Goal: Obtain resource: Download file/media

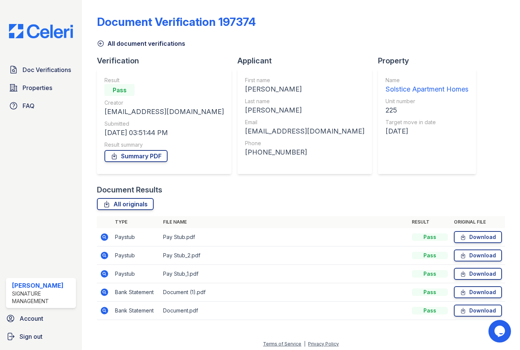
click at [39, 24] on div "Doc Verifications Properties FAQ Jada Stallings Signature Management Account Si…" at bounding box center [41, 175] width 82 height 350
click at [35, 31] on img at bounding box center [41, 31] width 76 height 14
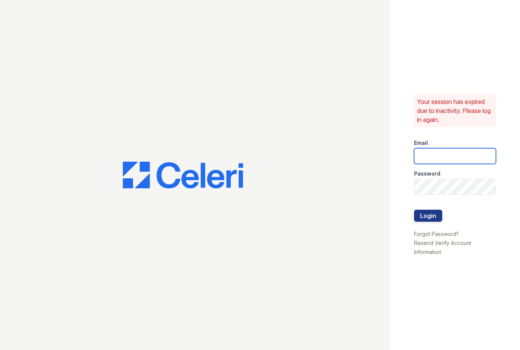
type input "jadastallings@spmlv.com"
click at [431, 212] on button "Login" at bounding box center [428, 216] width 28 height 12
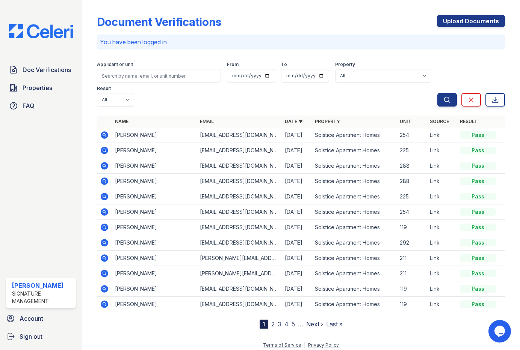
click at [102, 131] on icon at bounding box center [105, 135] width 8 height 8
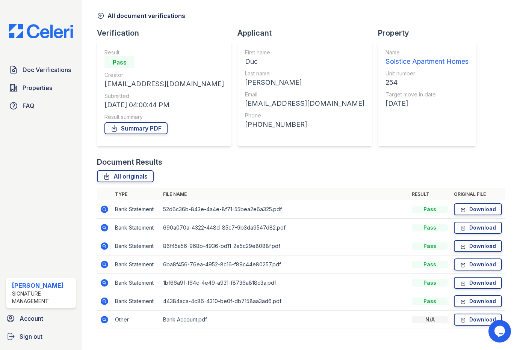
scroll to position [40, 0]
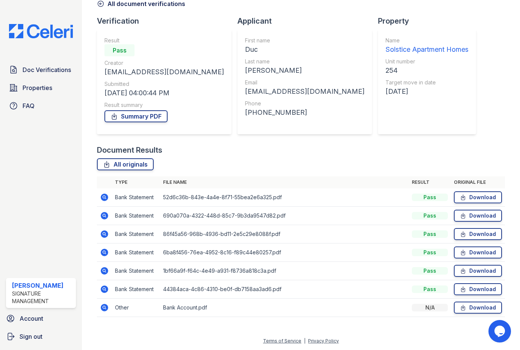
click at [102, 306] on icon at bounding box center [105, 308] width 8 height 8
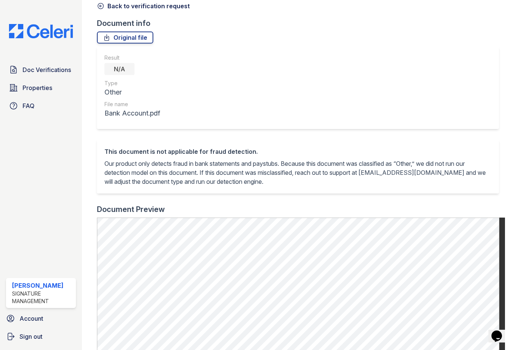
scroll to position [225, 0]
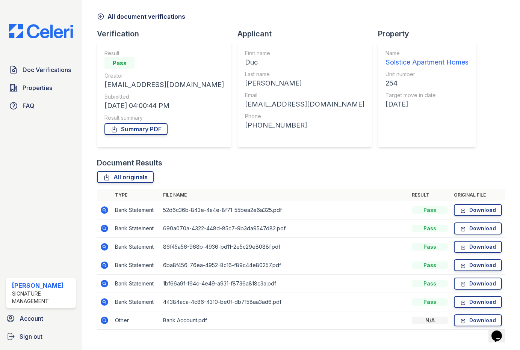
scroll to position [40, 0]
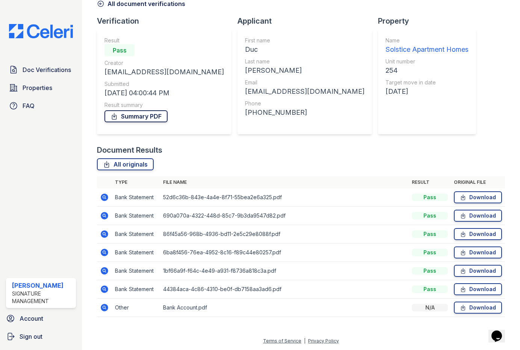
click at [133, 113] on link "Summary PDF" at bounding box center [135, 116] width 63 height 12
click at [105, 290] on icon at bounding box center [104, 289] width 9 height 9
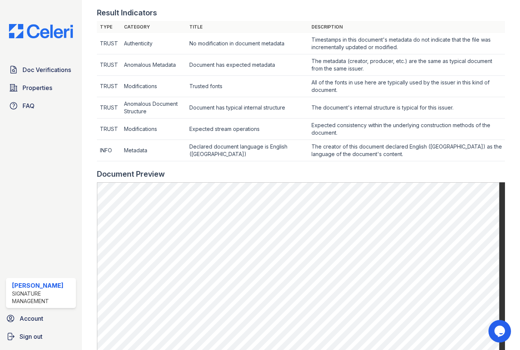
scroll to position [300, 0]
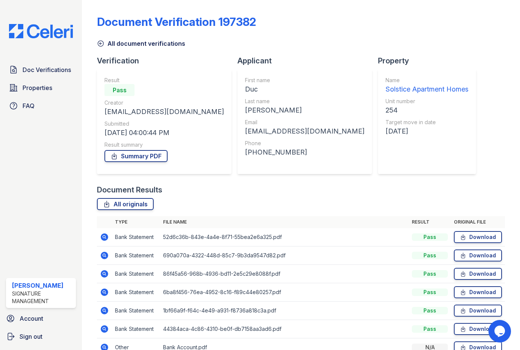
click at [106, 310] on icon at bounding box center [105, 311] width 8 height 8
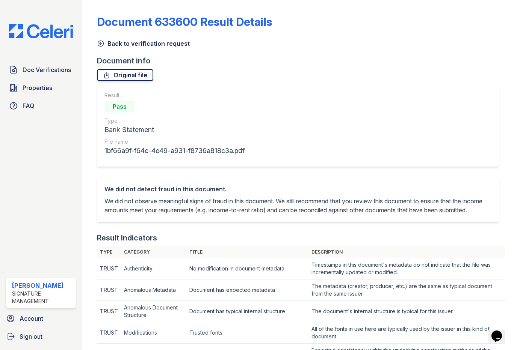
click at [120, 71] on link "Original file" at bounding box center [125, 75] width 56 height 12
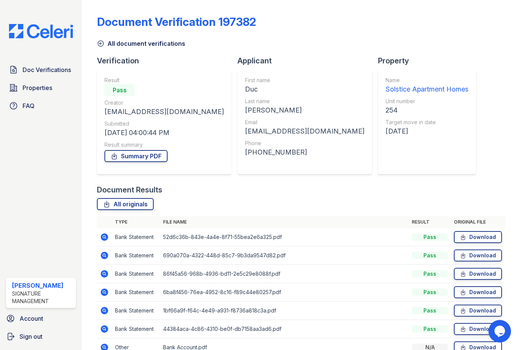
scroll to position [40, 0]
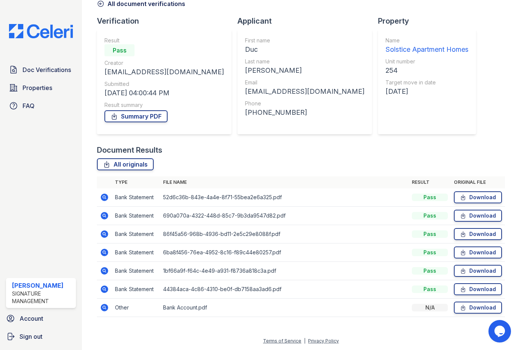
click at [107, 255] on icon at bounding box center [105, 253] width 8 height 8
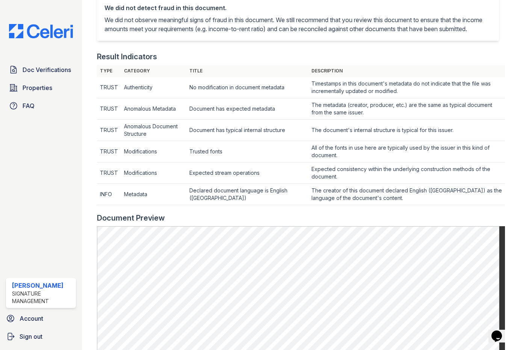
scroll to position [225, 0]
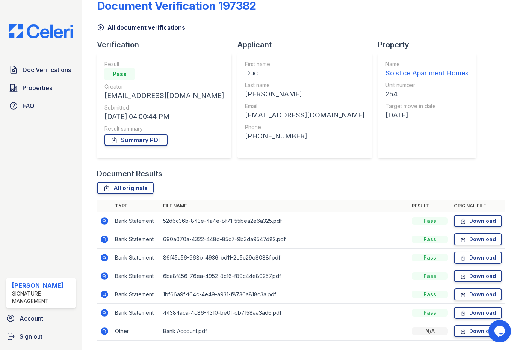
scroll to position [40, 0]
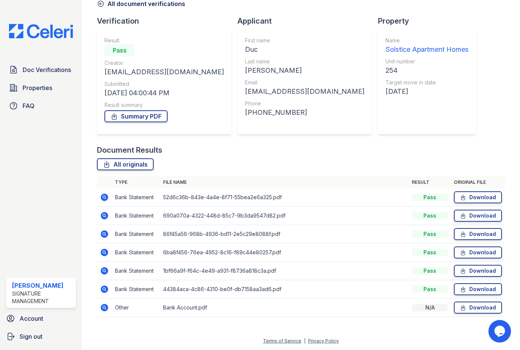
click at [103, 234] on icon at bounding box center [104, 234] width 2 height 2
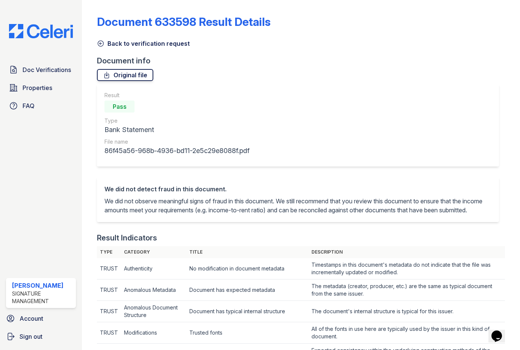
click at [124, 72] on link "Original file" at bounding box center [125, 75] width 56 height 12
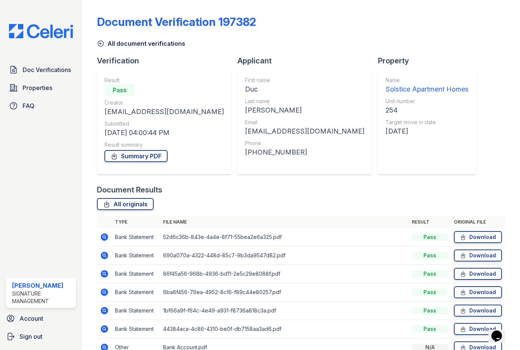
click at [105, 256] on icon at bounding box center [104, 255] width 9 height 9
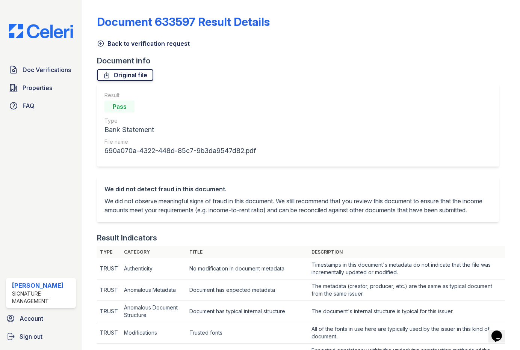
click at [108, 75] on icon at bounding box center [106, 75] width 4 height 6
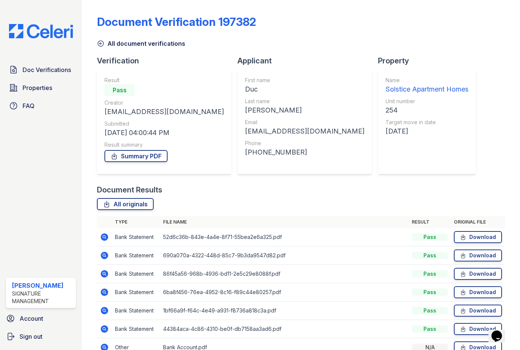
click at [105, 235] on icon at bounding box center [105, 238] width 8 height 8
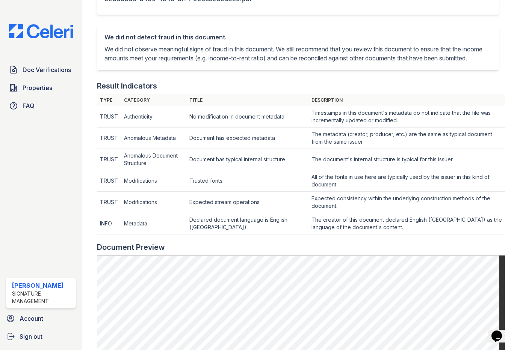
scroll to position [75, 0]
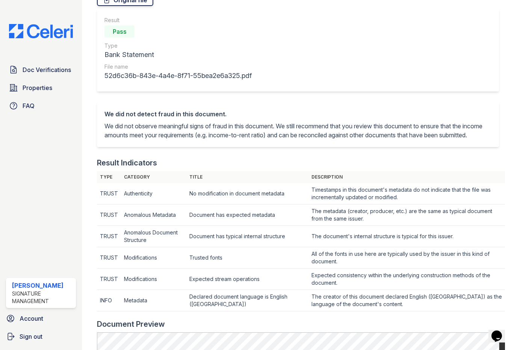
click at [127, 1] on link "Original file" at bounding box center [125, 0] width 56 height 12
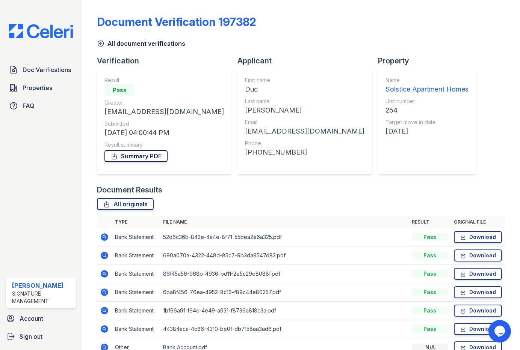
click at [148, 159] on link "Summary PDF" at bounding box center [135, 156] width 63 height 12
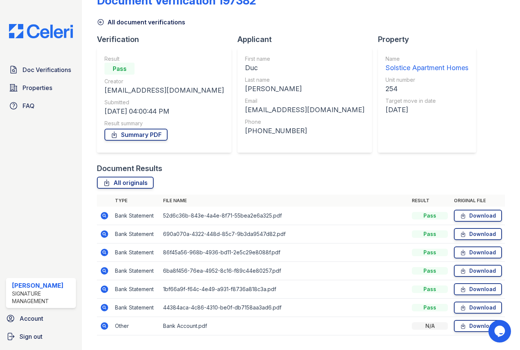
scroll to position [40, 0]
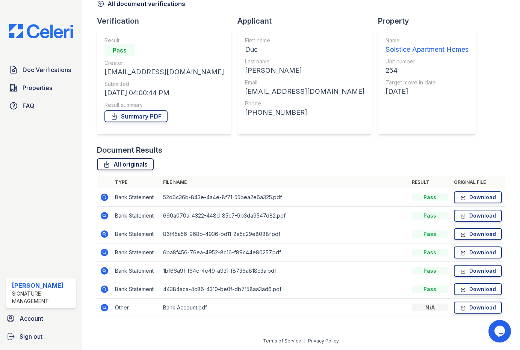
click at [125, 163] on link "All originals" at bounding box center [125, 164] width 57 height 12
click at [103, 288] on icon at bounding box center [104, 289] width 9 height 9
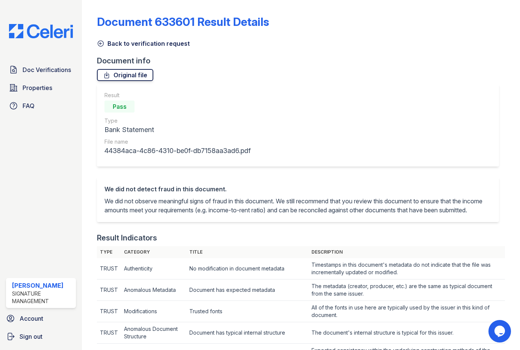
click at [134, 69] on link "Original file" at bounding box center [125, 75] width 56 height 12
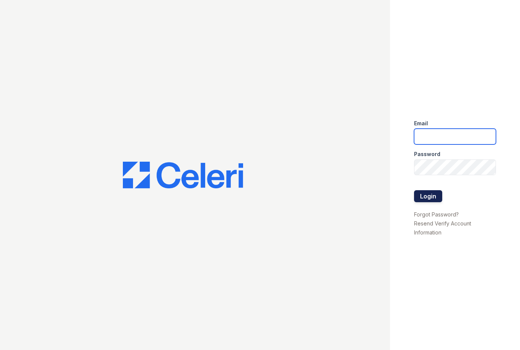
type input "[EMAIL_ADDRESS][DOMAIN_NAME]"
click at [426, 196] on button "Login" at bounding box center [428, 196] width 28 height 12
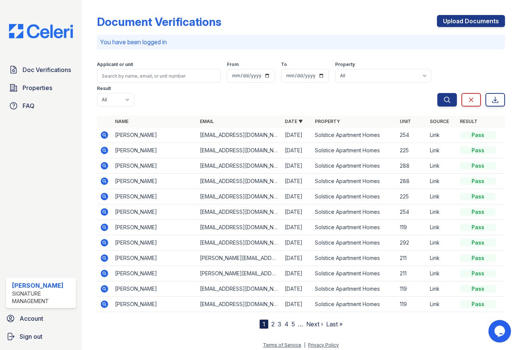
click at [103, 177] on icon at bounding box center [104, 181] width 9 height 9
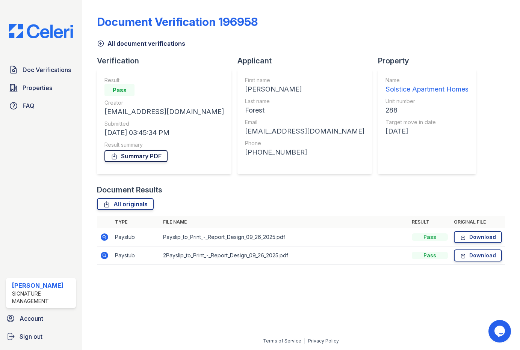
click at [133, 160] on link "Summary PDF" at bounding box center [135, 156] width 63 height 12
click at [470, 238] on link "Download" at bounding box center [478, 237] width 48 height 12
click at [475, 256] on link "Download" at bounding box center [478, 256] width 48 height 12
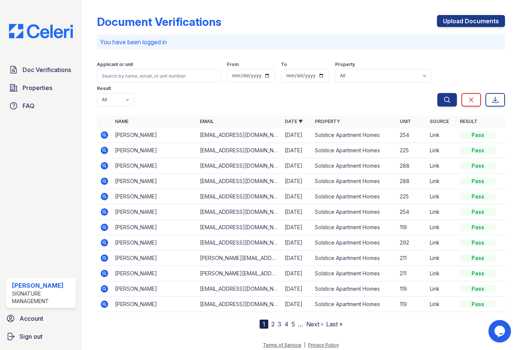
click at [108, 161] on icon at bounding box center [104, 165] width 9 height 9
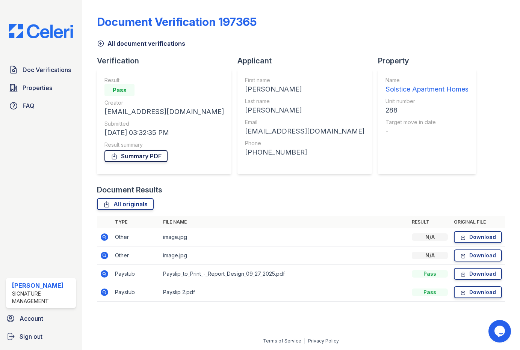
click at [136, 155] on link "Summary PDF" at bounding box center [135, 156] width 63 height 12
click at [479, 291] on link "Download" at bounding box center [478, 292] width 48 height 12
click at [480, 276] on link "Download" at bounding box center [478, 274] width 48 height 12
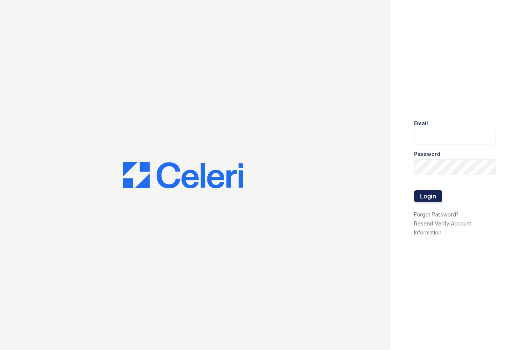
type input "[EMAIL_ADDRESS][DOMAIN_NAME]"
click at [425, 197] on button "Login" at bounding box center [428, 196] width 28 height 12
type input "[EMAIL_ADDRESS][DOMAIN_NAME]"
click at [435, 193] on button "Login" at bounding box center [428, 196] width 28 height 12
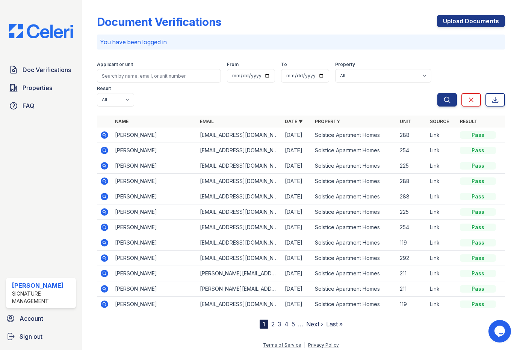
click at [105, 131] on icon at bounding box center [104, 135] width 9 height 9
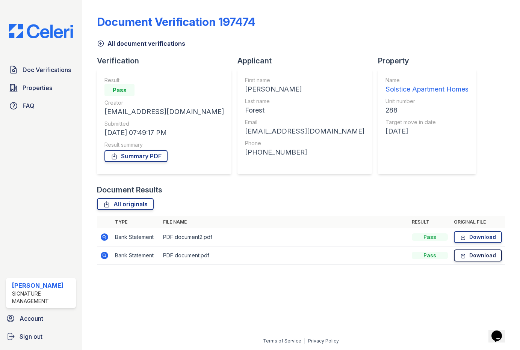
click at [491, 256] on link "Download" at bounding box center [478, 256] width 48 height 12
click at [490, 237] on link "Download" at bounding box center [478, 237] width 48 height 12
click at [148, 157] on link "Summary PDF" at bounding box center [135, 156] width 63 height 12
